Goal: Find specific page/section: Find specific page/section

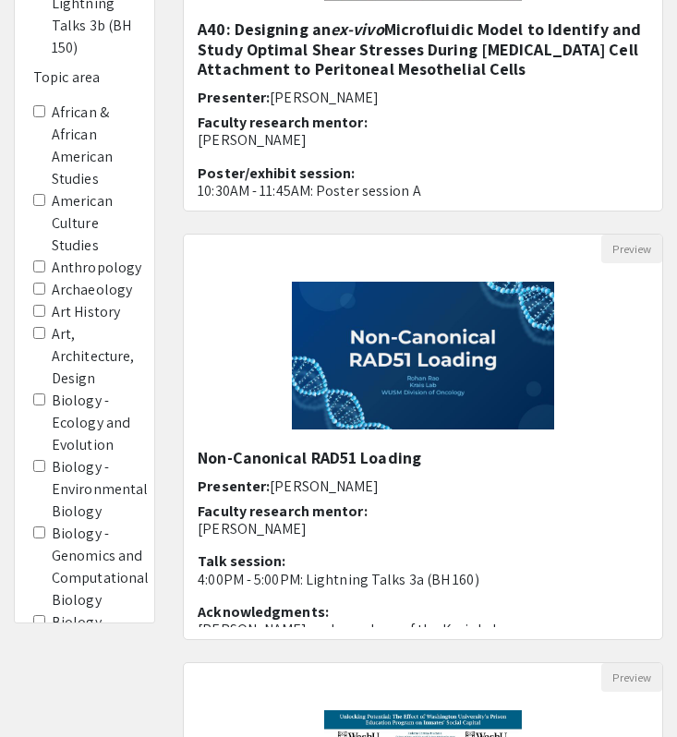
scroll to position [1425, 0]
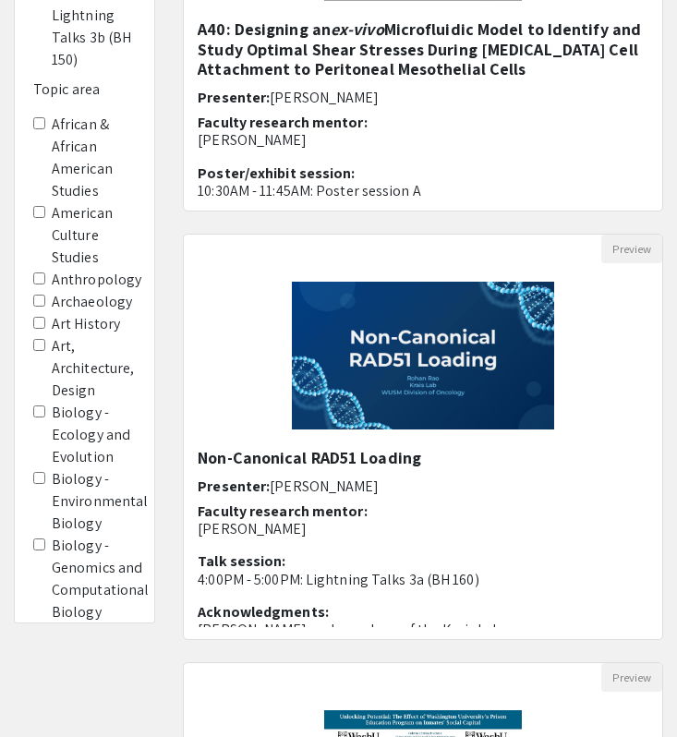
click at [90, 222] on label "American Culture Studies" at bounding box center [94, 235] width 84 height 67
click at [45, 218] on Studies "American Culture Studies" at bounding box center [39, 212] width 12 height 12
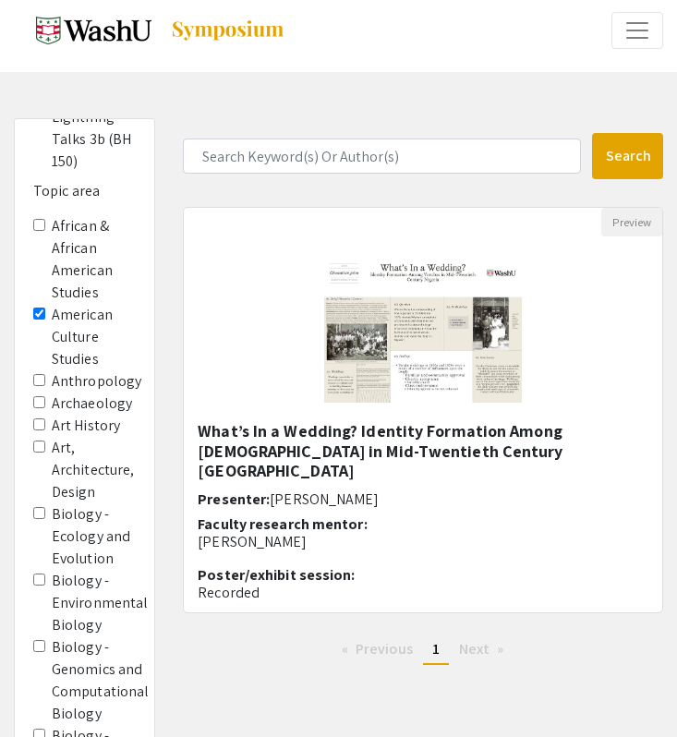
scroll to position [1750, 0]
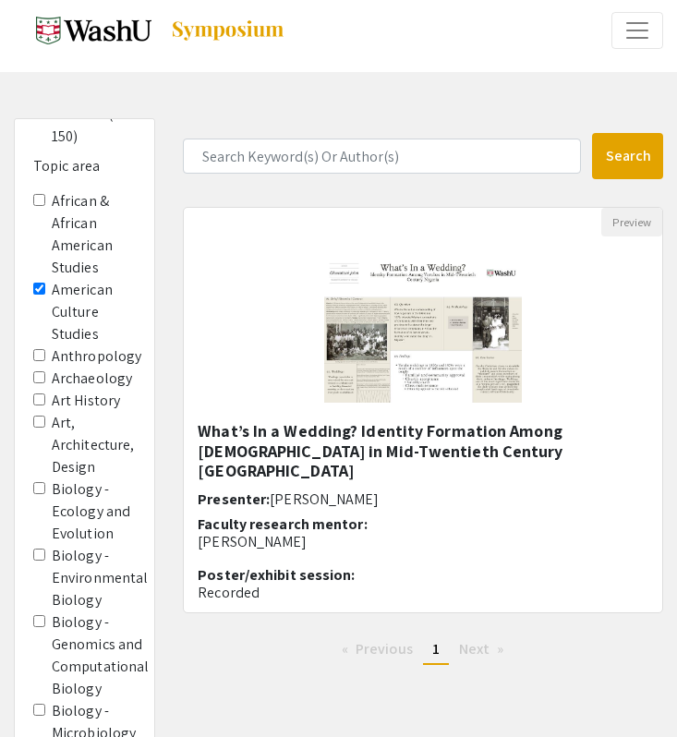
click at [52, 292] on label "American Culture Studies" at bounding box center [94, 312] width 84 height 67
click at [45, 292] on Studies "American Culture Studies" at bounding box center [39, 289] width 12 height 12
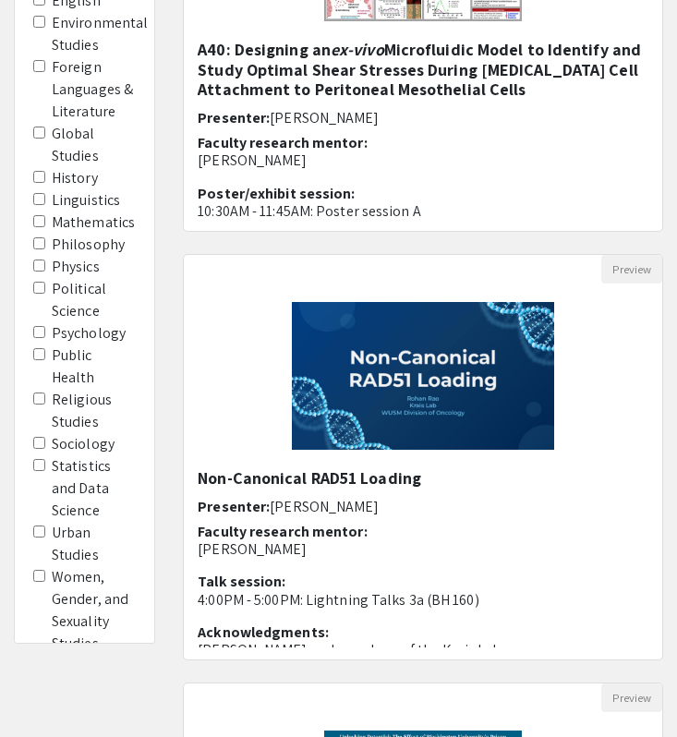
scroll to position [396, 0]
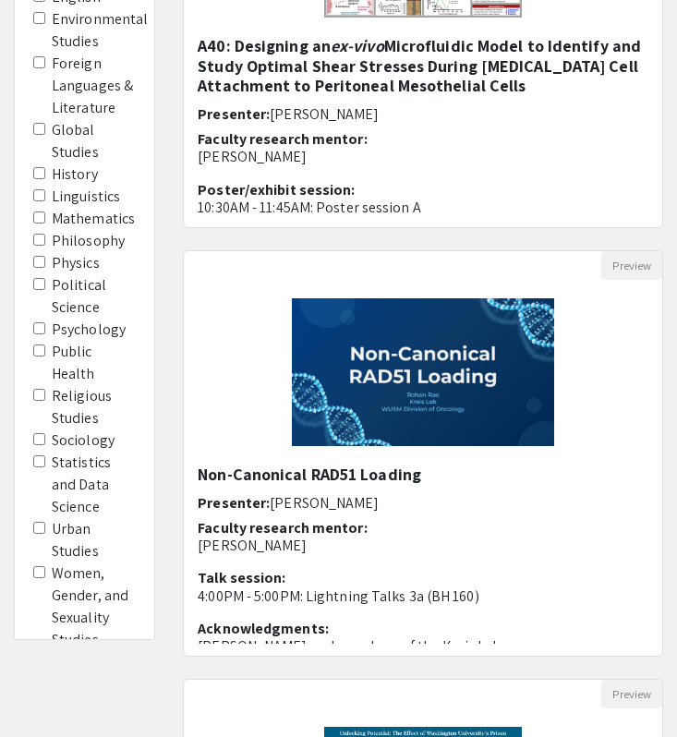
click at [81, 430] on label "Sociology" at bounding box center [83, 441] width 63 height 22
click at [45, 433] on area-Sociology "Sociology" at bounding box center [39, 439] width 12 height 12
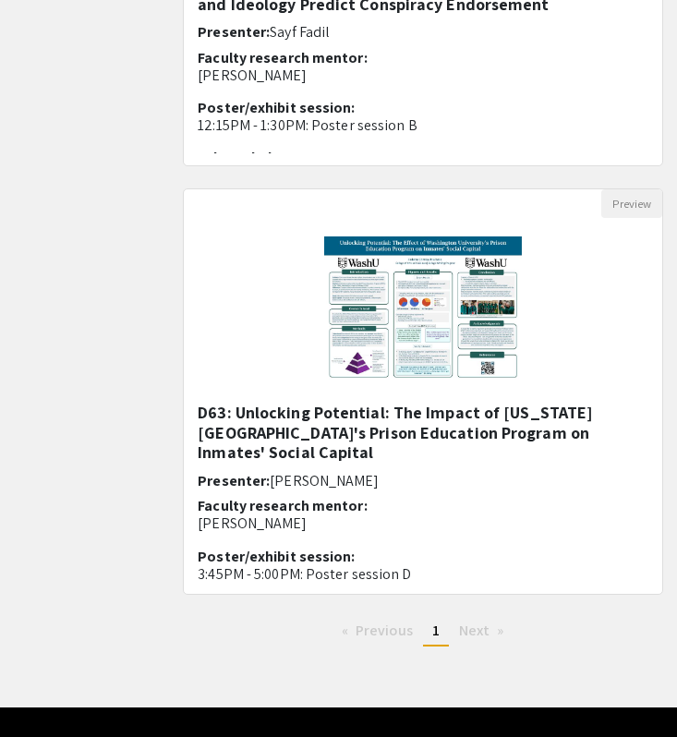
scroll to position [1789, 0]
